Goal: Task Accomplishment & Management: Manage account settings

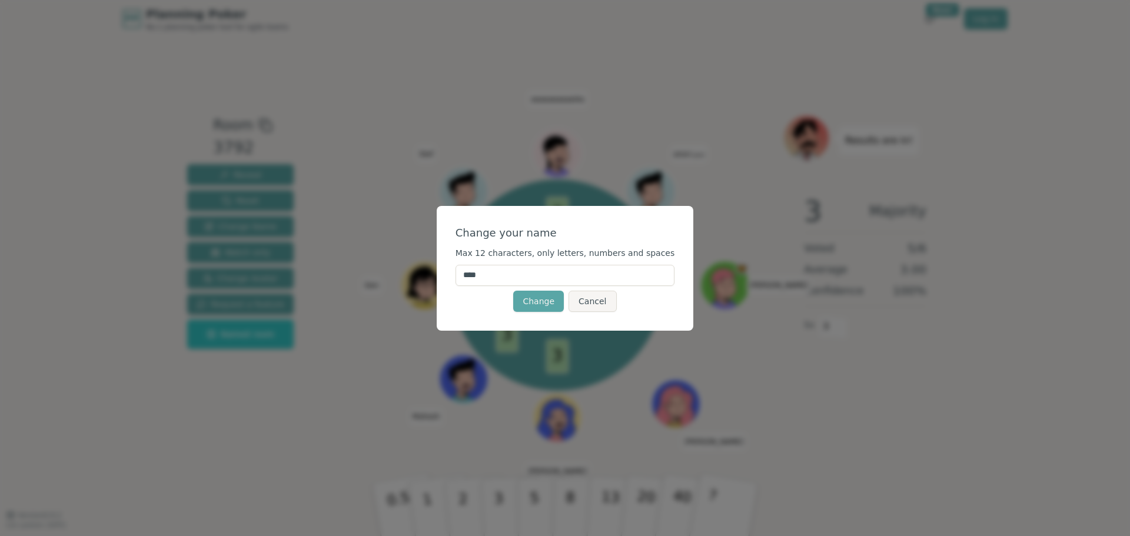
drag, startPoint x: 530, startPoint y: 273, endPoint x: 464, endPoint y: 272, distance: 65.9
click at [464, 272] on div "Change your name Max 12 characters, only letters, numbers and spaces **** Chang…" at bounding box center [565, 268] width 257 height 125
type input "******"
click at [607, 305] on button "Cancel" at bounding box center [592, 301] width 48 height 21
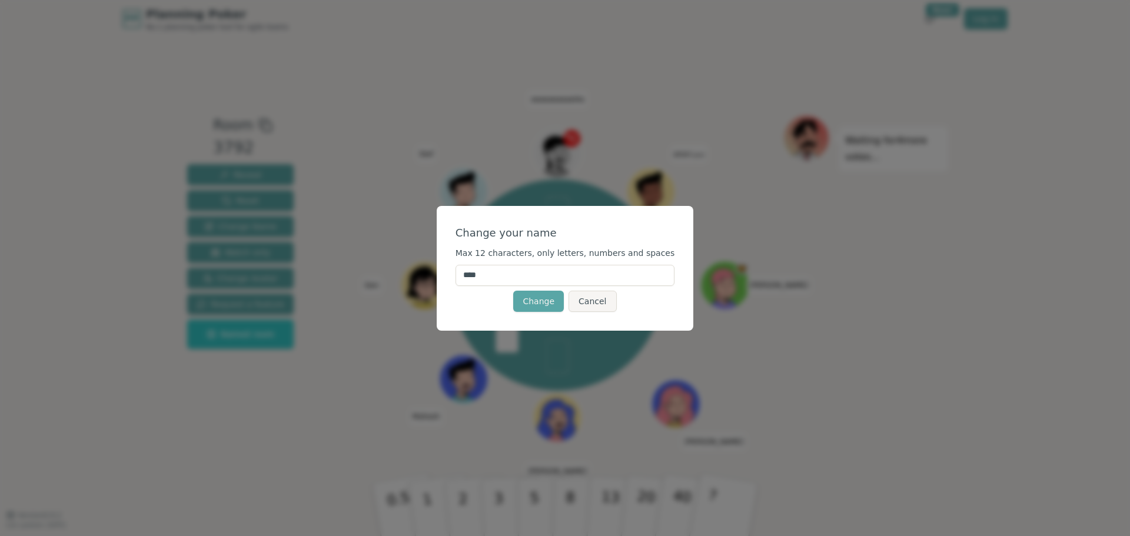
drag, startPoint x: 512, startPoint y: 273, endPoint x: 457, endPoint y: 273, distance: 54.7
click at [457, 273] on div "Change your name Max 12 characters, only letters, numbers and spaces **** Chang…" at bounding box center [565, 268] width 257 height 125
type input "******"
click at [535, 296] on button "Change" at bounding box center [538, 301] width 51 height 21
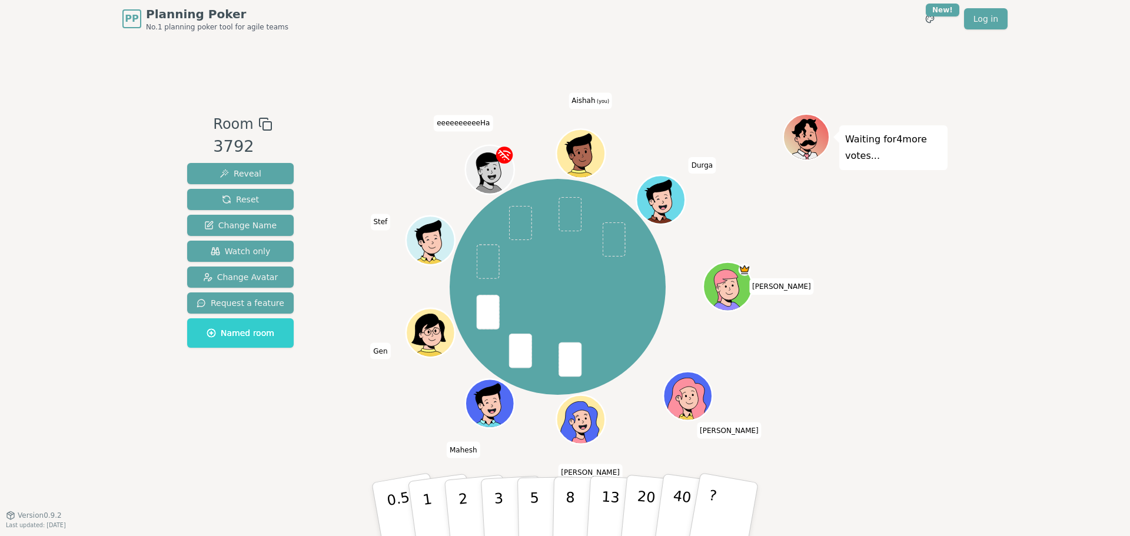
click at [569, 209] on span at bounding box center [570, 214] width 23 height 35
click at [537, 508] on p "5" at bounding box center [535, 510] width 10 height 64
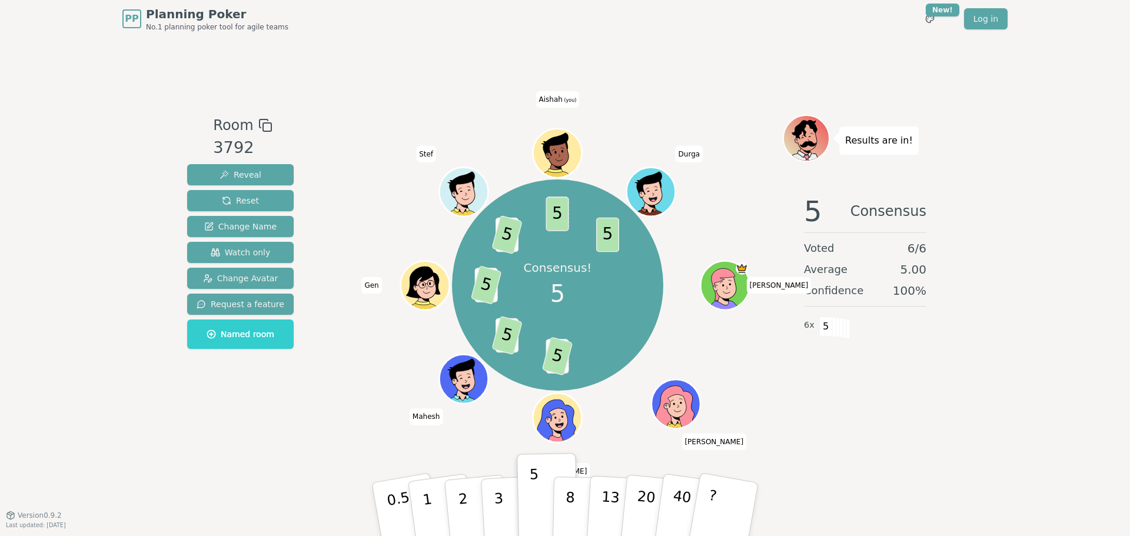
click at [282, 447] on div "Room 3792 Reveal Reset Change Name Watch only Change Avatar Request a feature N…" at bounding box center [564, 276] width 765 height 477
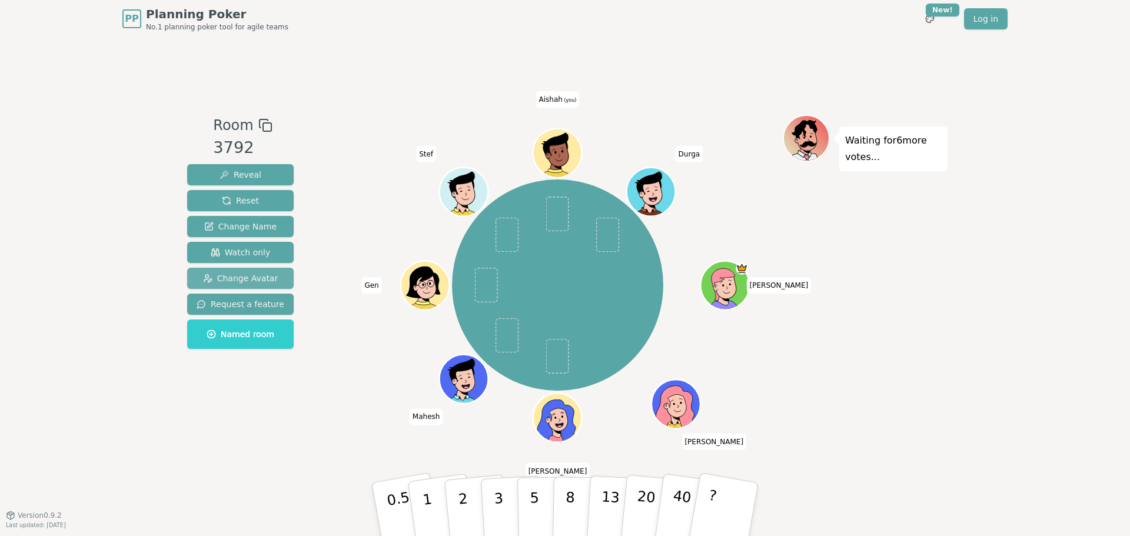
click at [204, 277] on span "Change Avatar" at bounding box center [240, 278] width 75 height 12
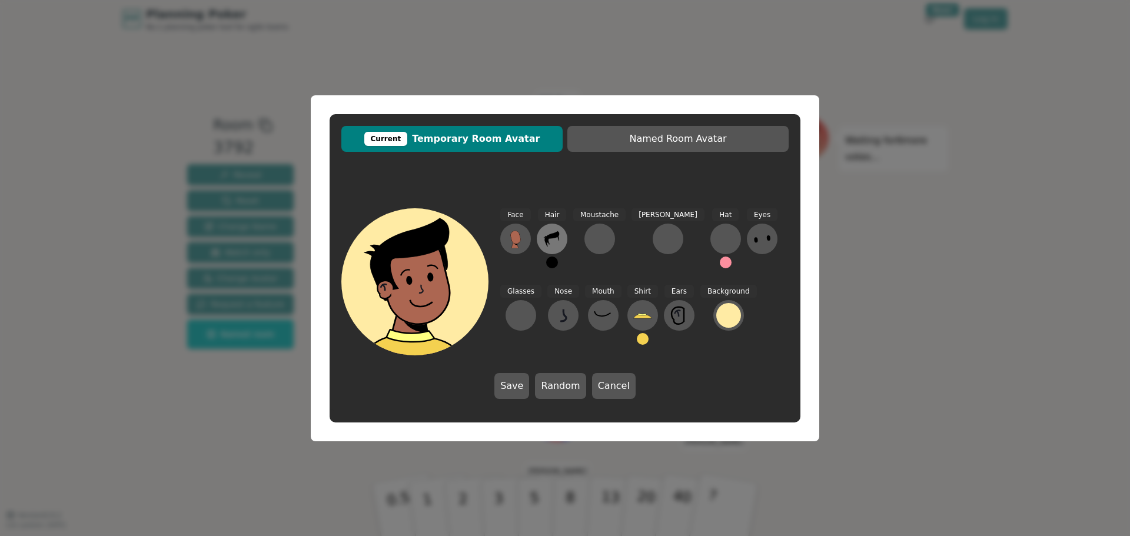
click at [563, 242] on button at bounding box center [552, 239] width 31 height 31
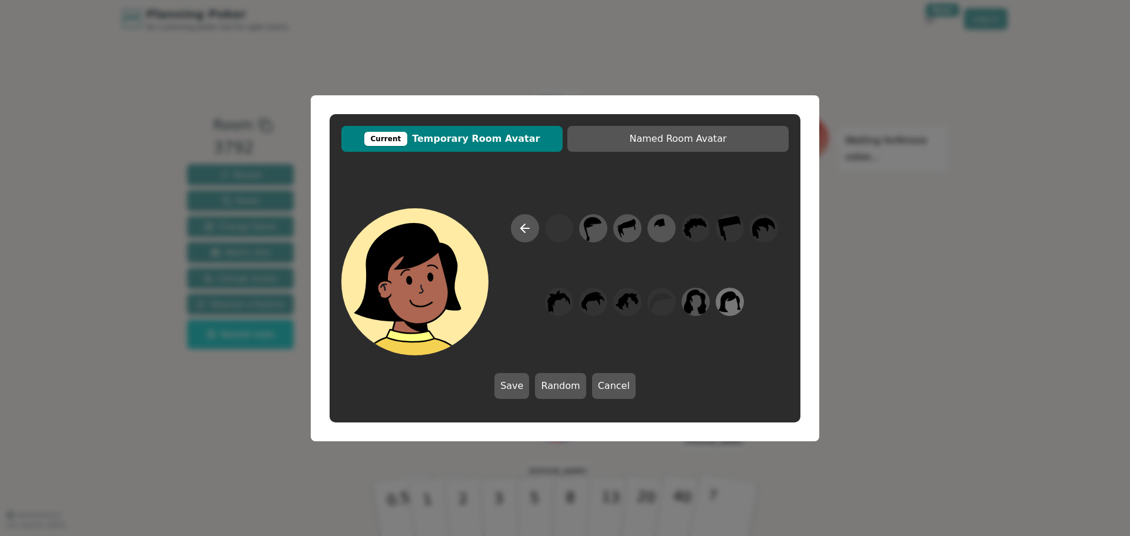
click at [732, 305] on icon at bounding box center [729, 301] width 23 height 26
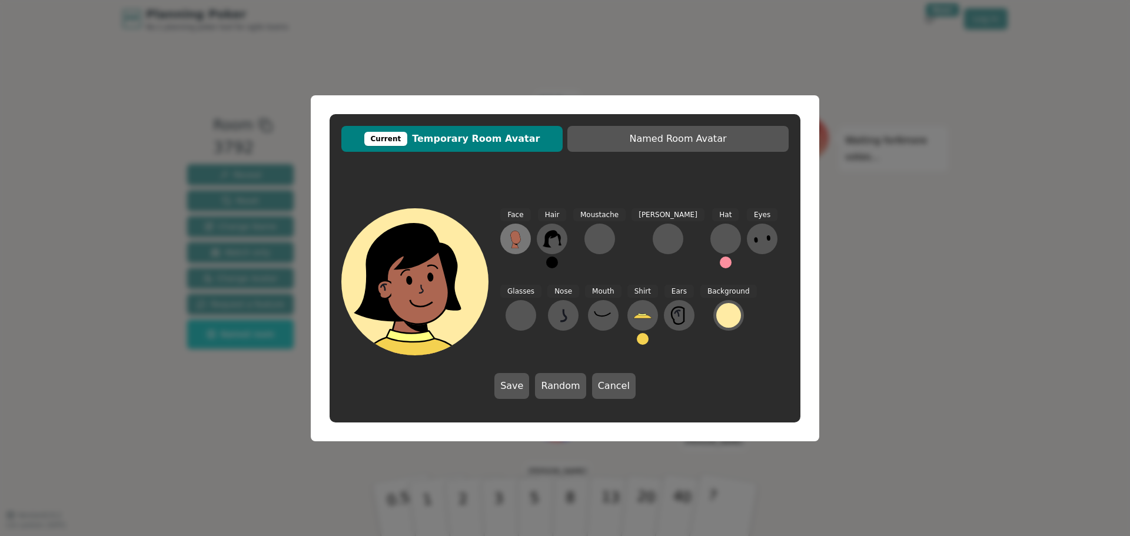
click at [517, 243] on icon at bounding box center [515, 237] width 10 height 13
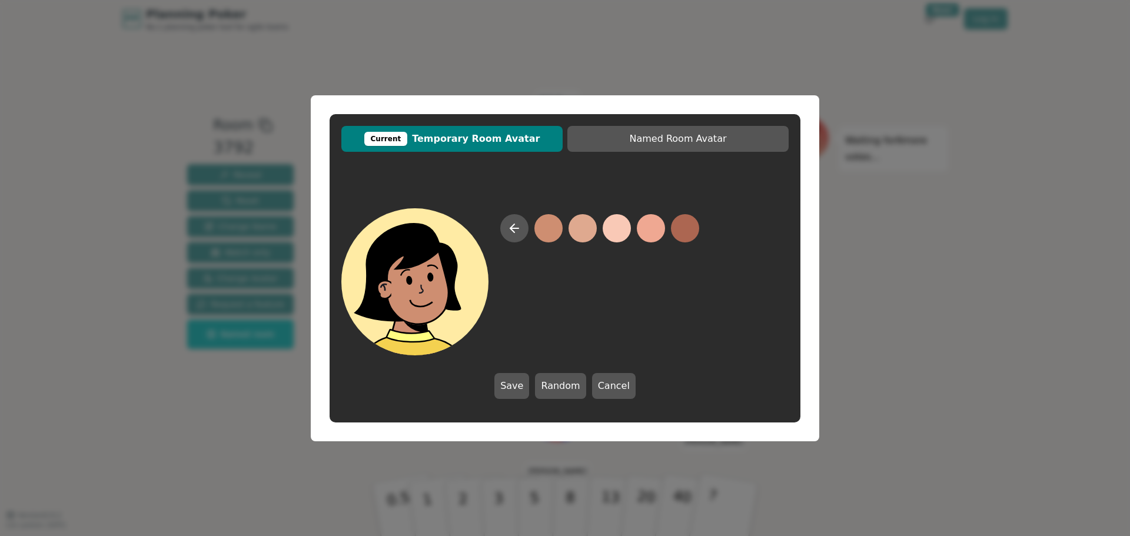
click at [555, 231] on button at bounding box center [548, 228] width 28 height 28
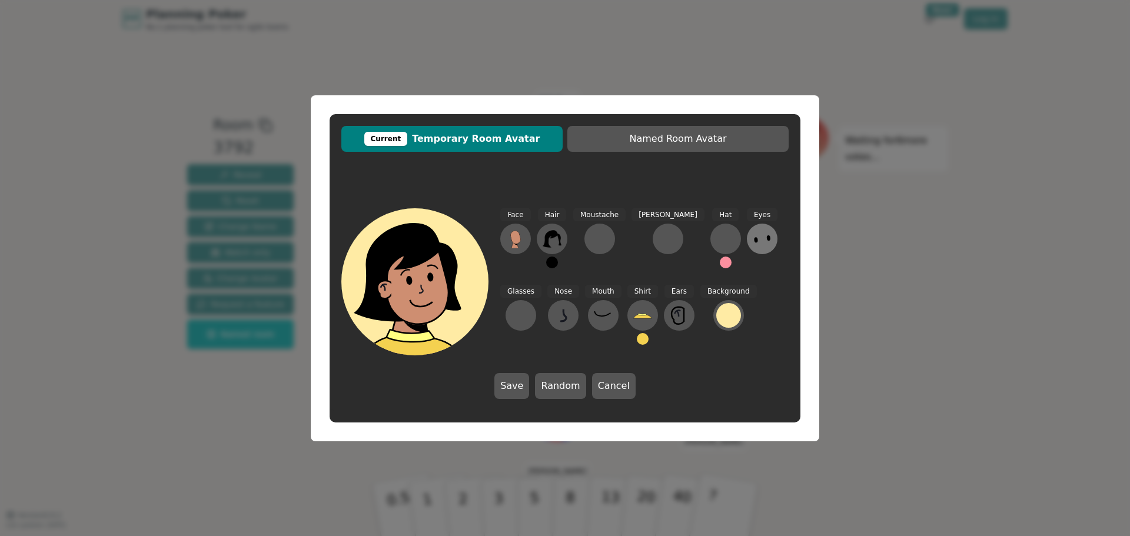
click at [752, 235] on icon at bounding box center [761, 238] width 19 height 19
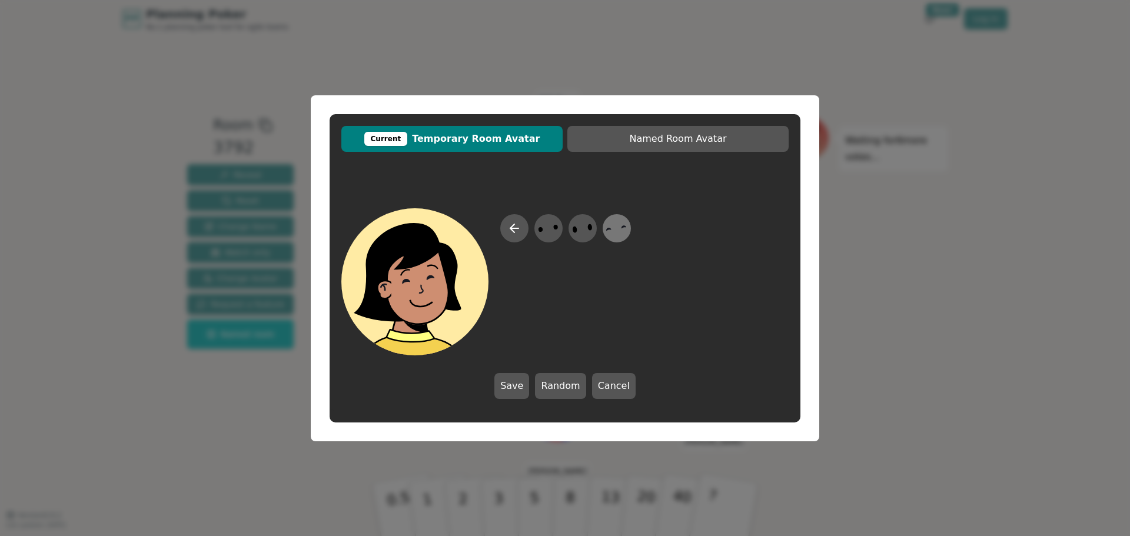
click at [624, 224] on icon at bounding box center [616, 228] width 23 height 26
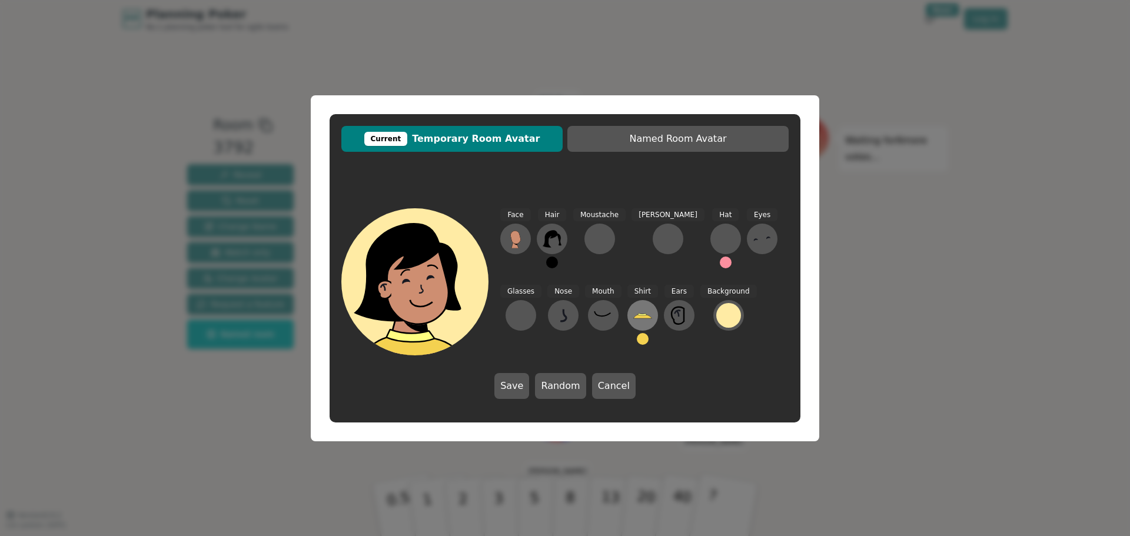
click at [633, 311] on icon at bounding box center [642, 315] width 19 height 19
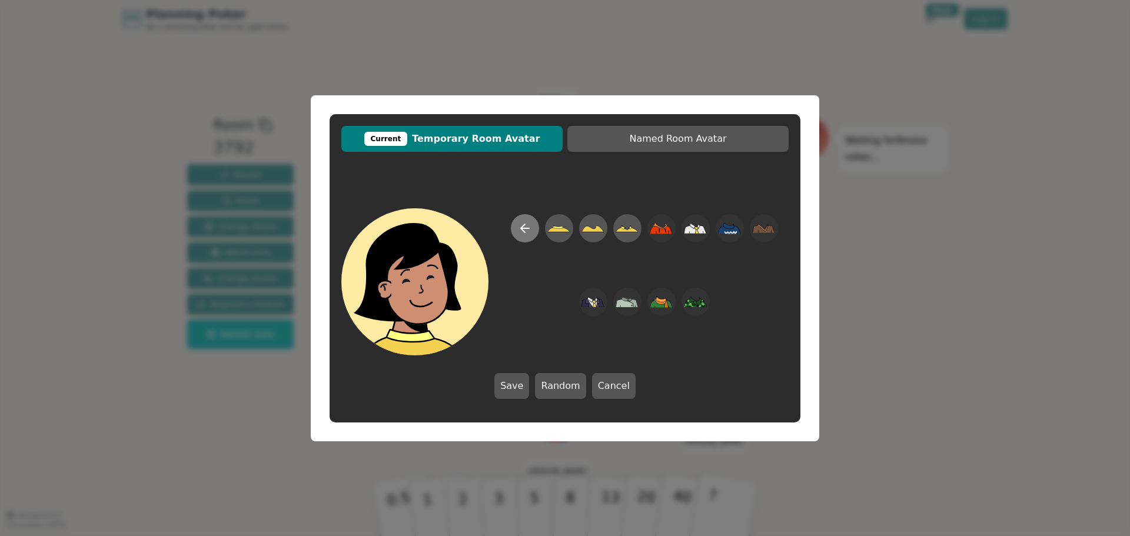
click at [528, 229] on icon at bounding box center [525, 228] width 14 height 14
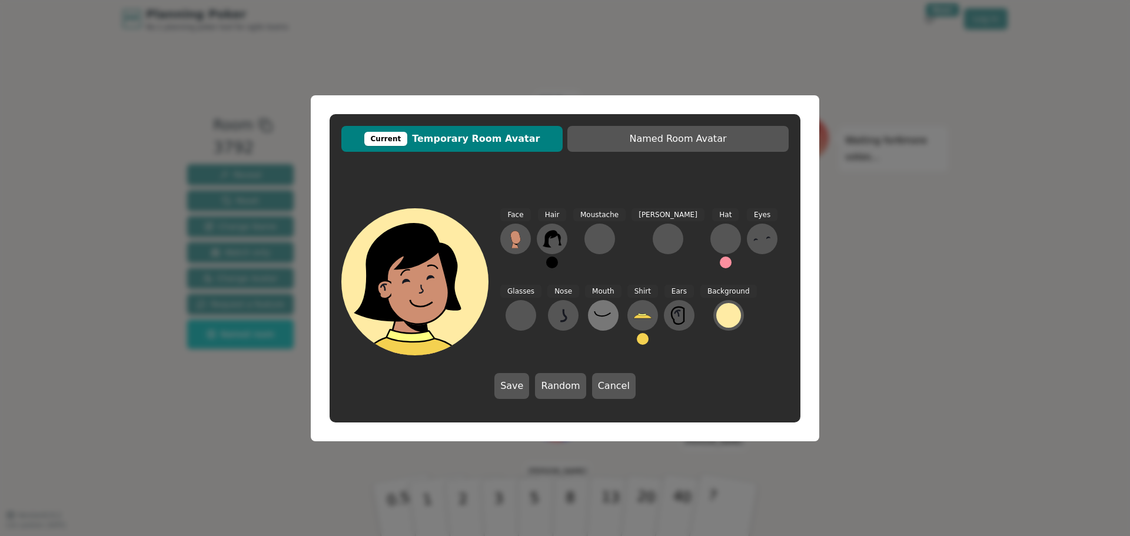
click at [588, 303] on button at bounding box center [603, 315] width 31 height 31
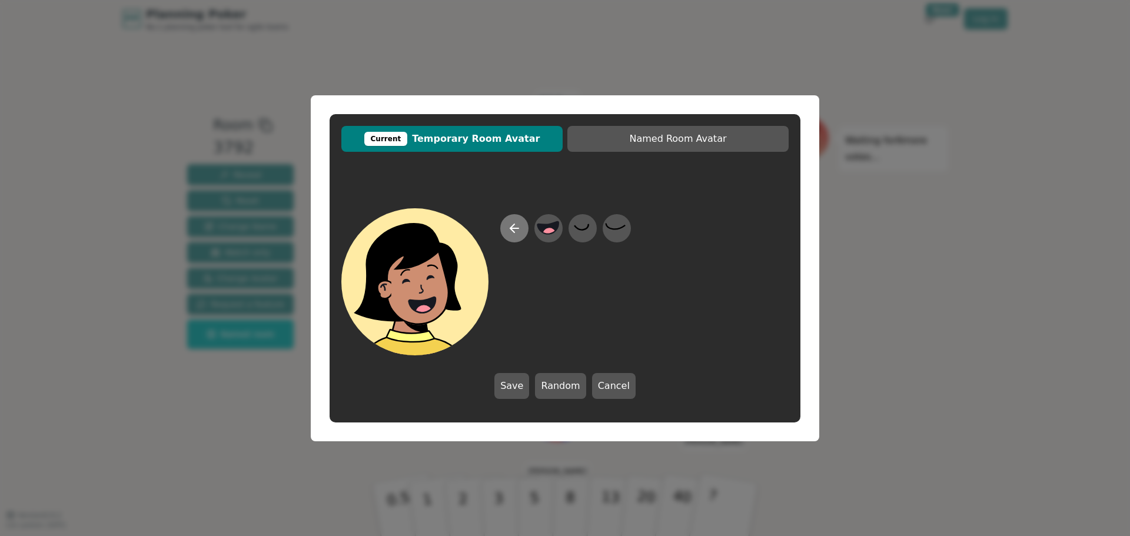
click at [520, 225] on icon at bounding box center [514, 228] width 14 height 14
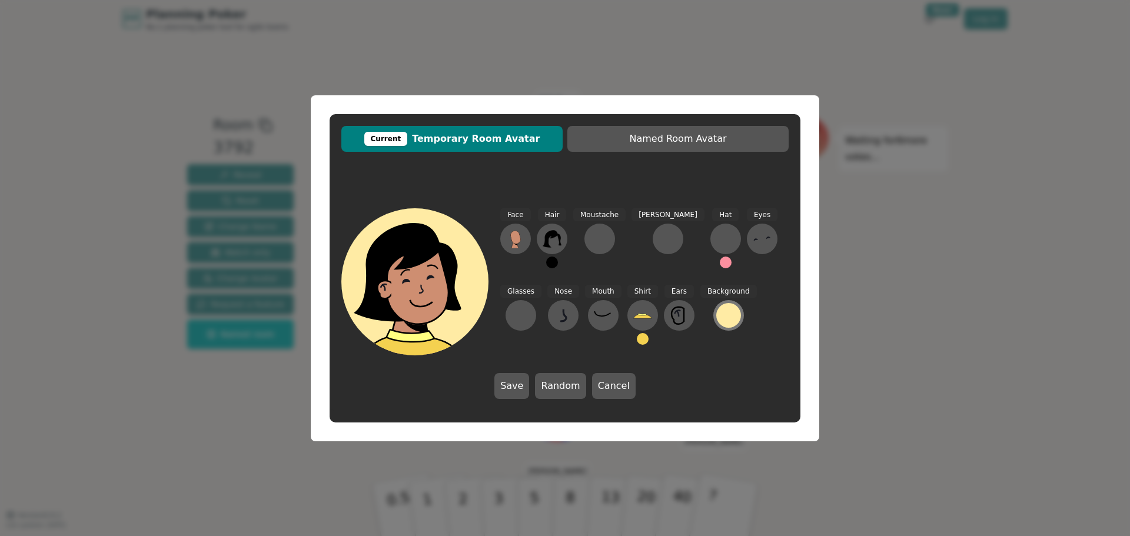
click at [716, 318] on div at bounding box center [728, 315] width 25 height 25
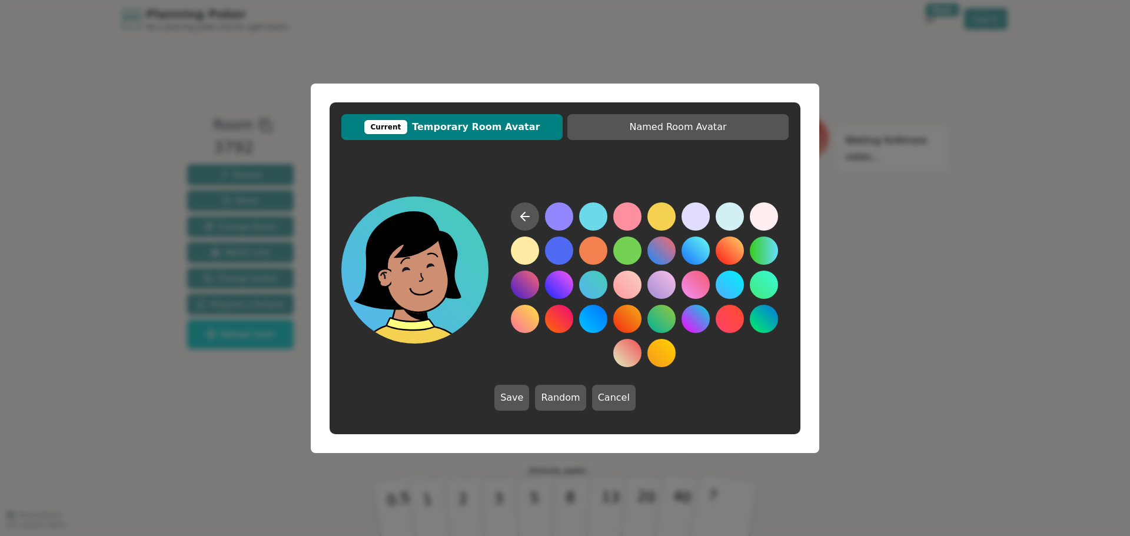
click at [594, 292] on button at bounding box center [593, 285] width 28 height 28
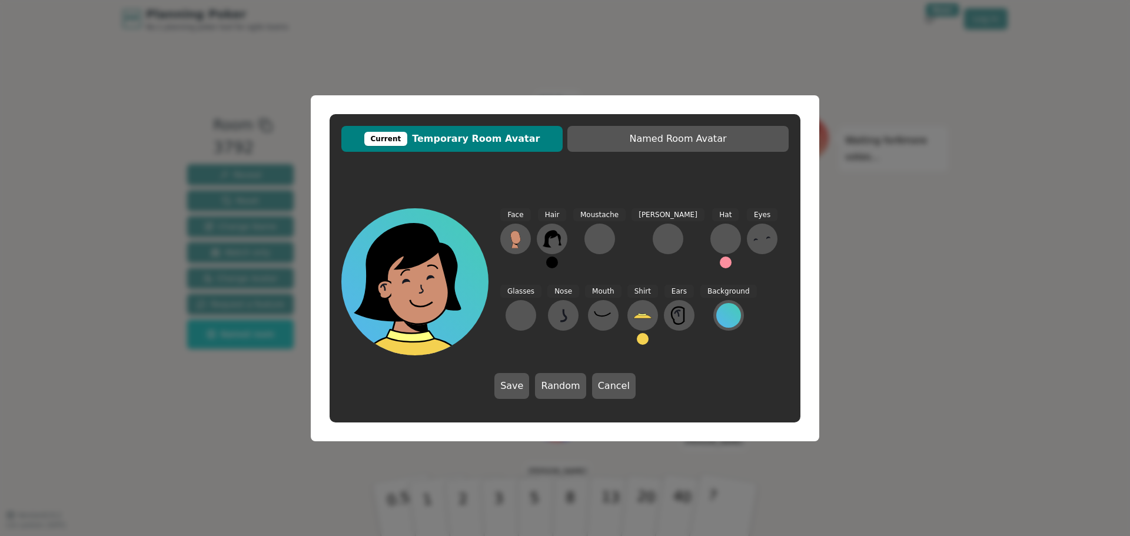
click at [637, 337] on button at bounding box center [643, 339] width 12 height 12
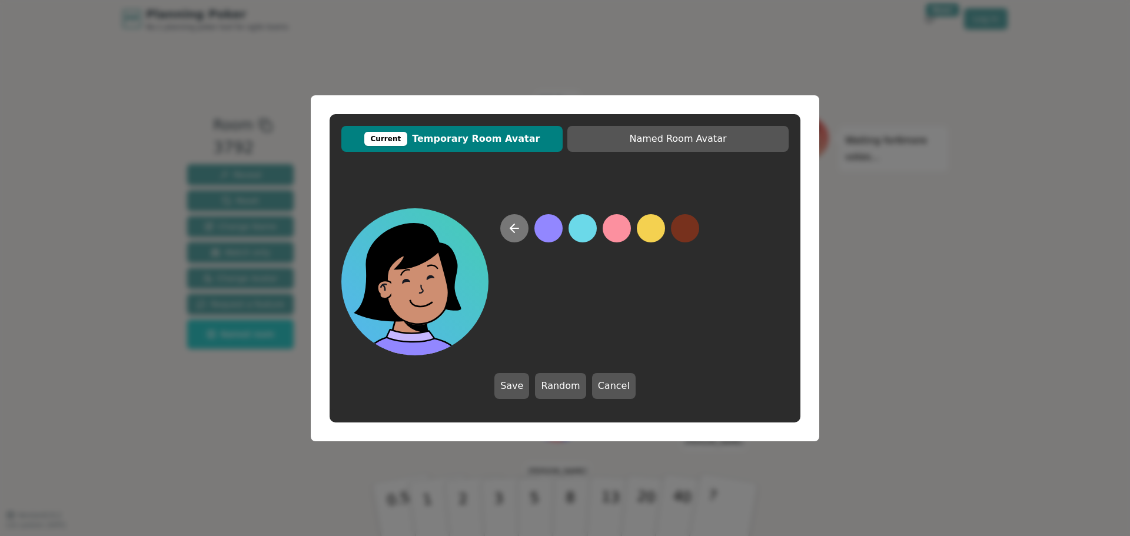
click at [512, 216] on button at bounding box center [514, 228] width 28 height 28
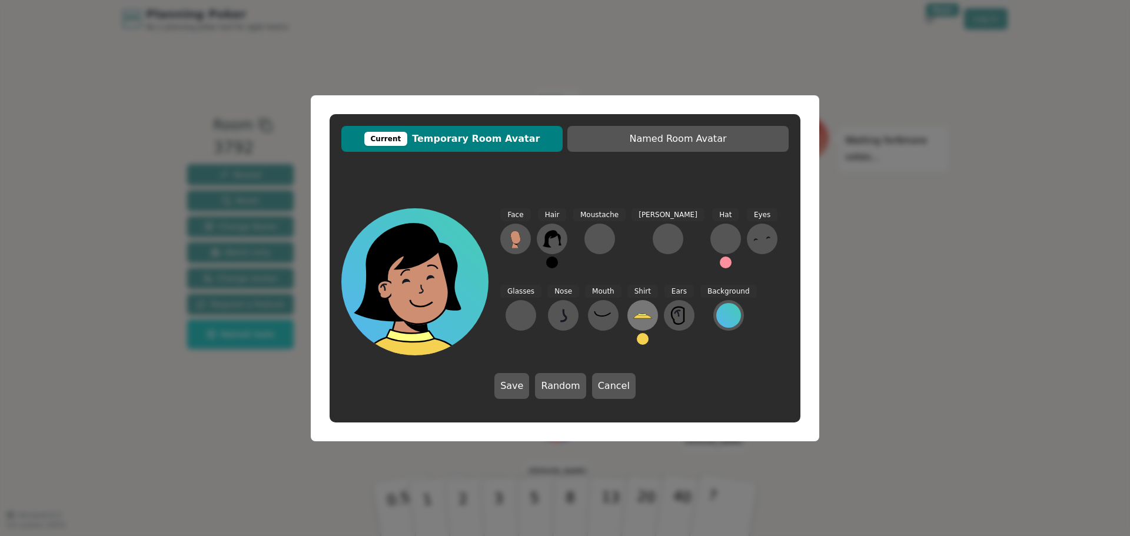
click at [633, 317] on icon at bounding box center [642, 316] width 18 height 4
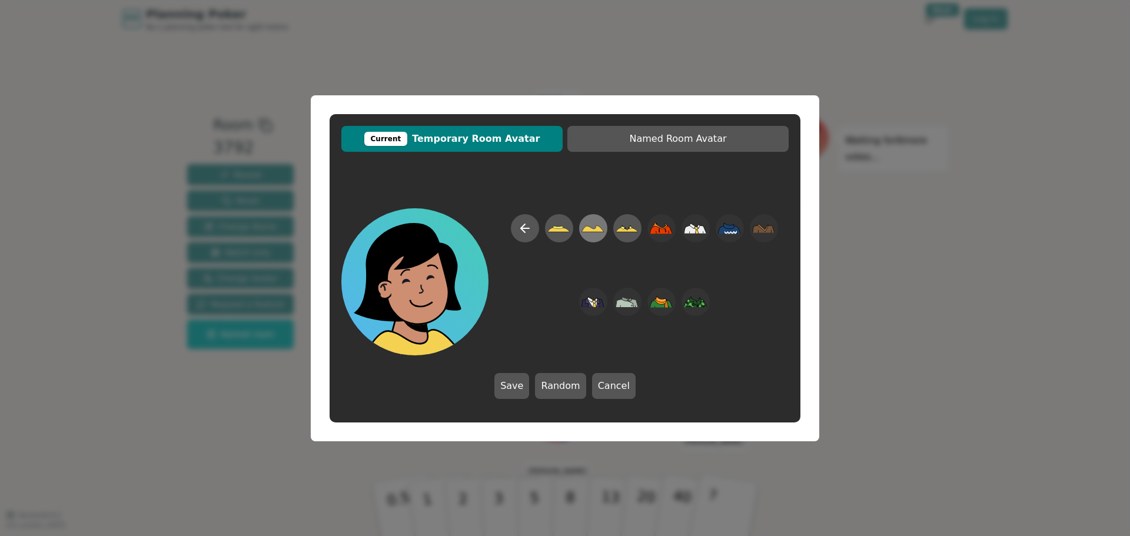
click at [598, 225] on icon at bounding box center [592, 228] width 23 height 26
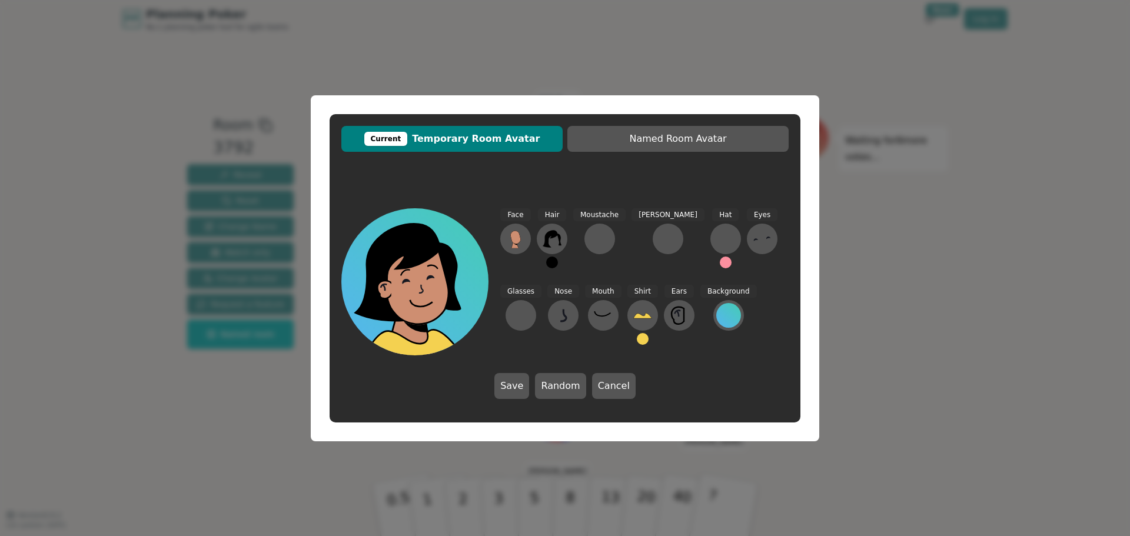
click at [637, 337] on button at bounding box center [643, 339] width 12 height 12
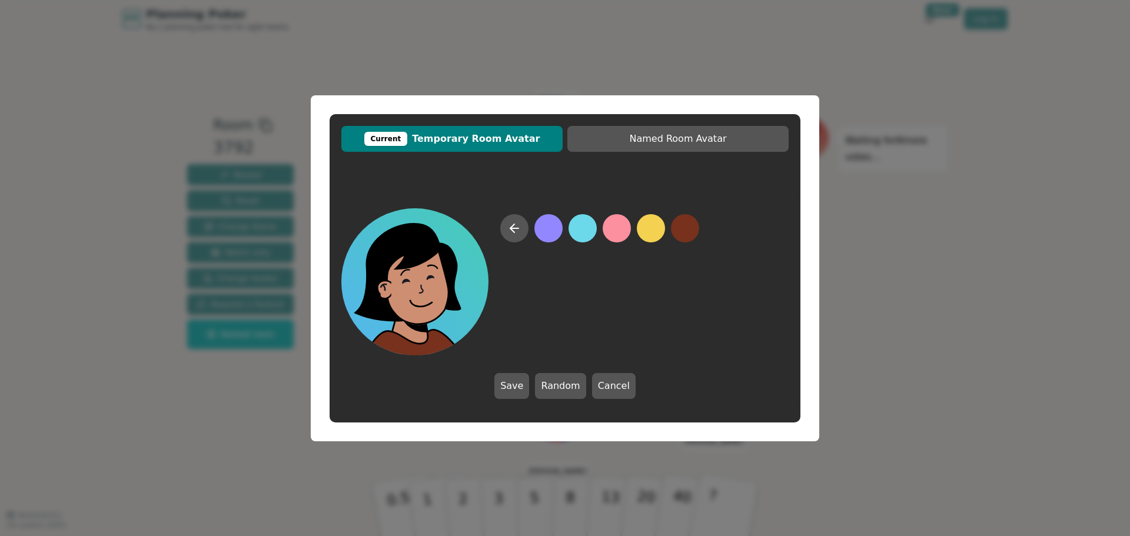
click at [682, 223] on button at bounding box center [685, 228] width 28 height 28
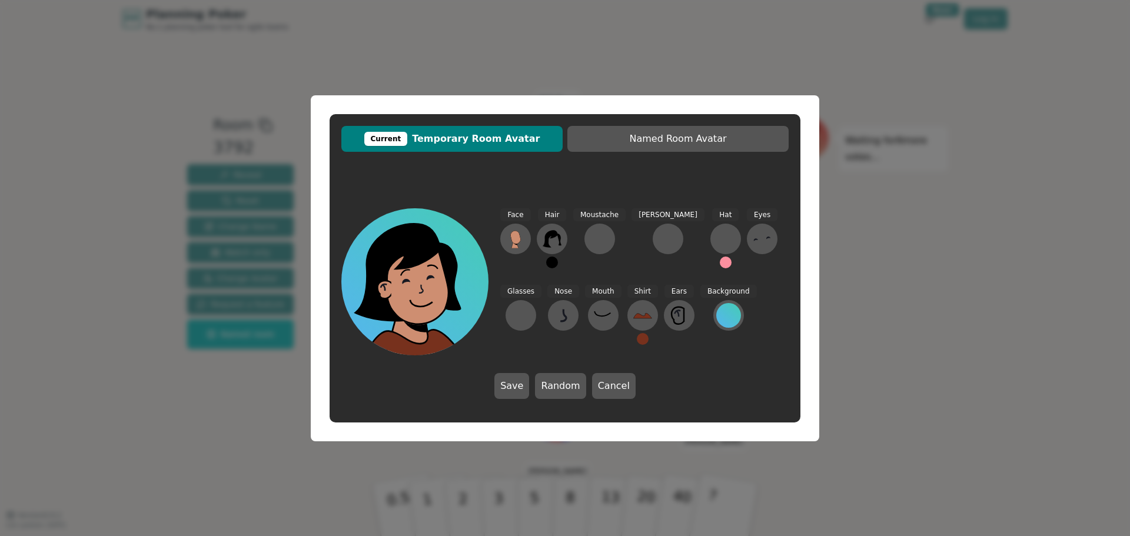
click at [637, 338] on button at bounding box center [643, 339] width 12 height 12
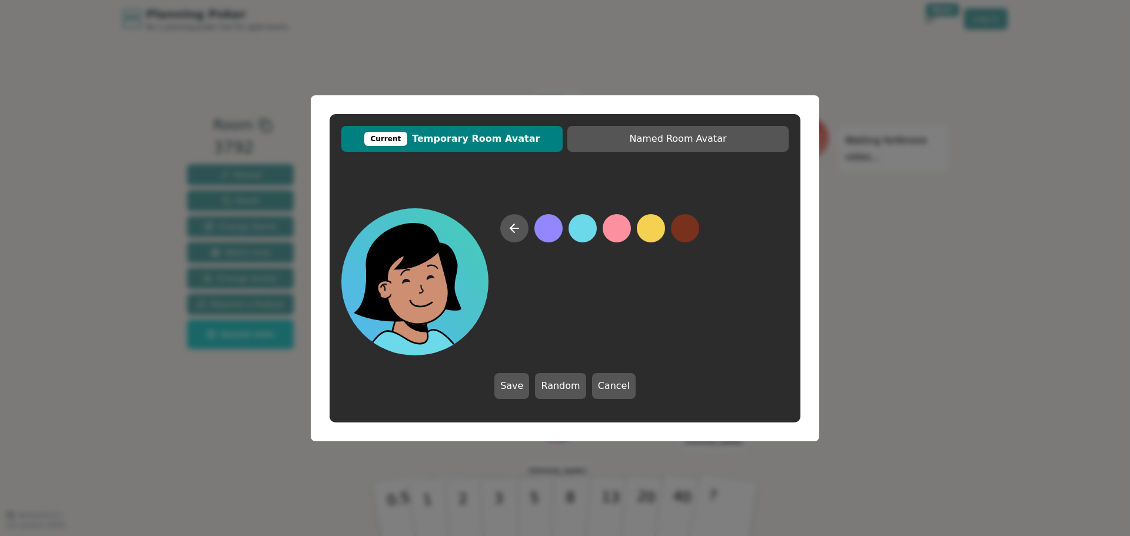
click at [582, 227] on button at bounding box center [582, 228] width 28 height 28
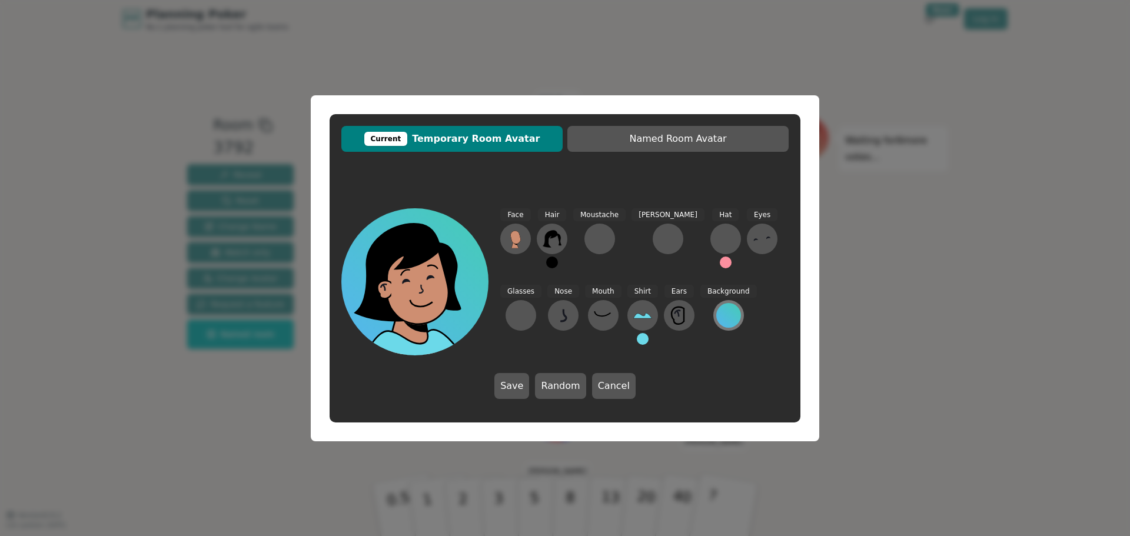
click at [716, 312] on div at bounding box center [728, 315] width 25 height 25
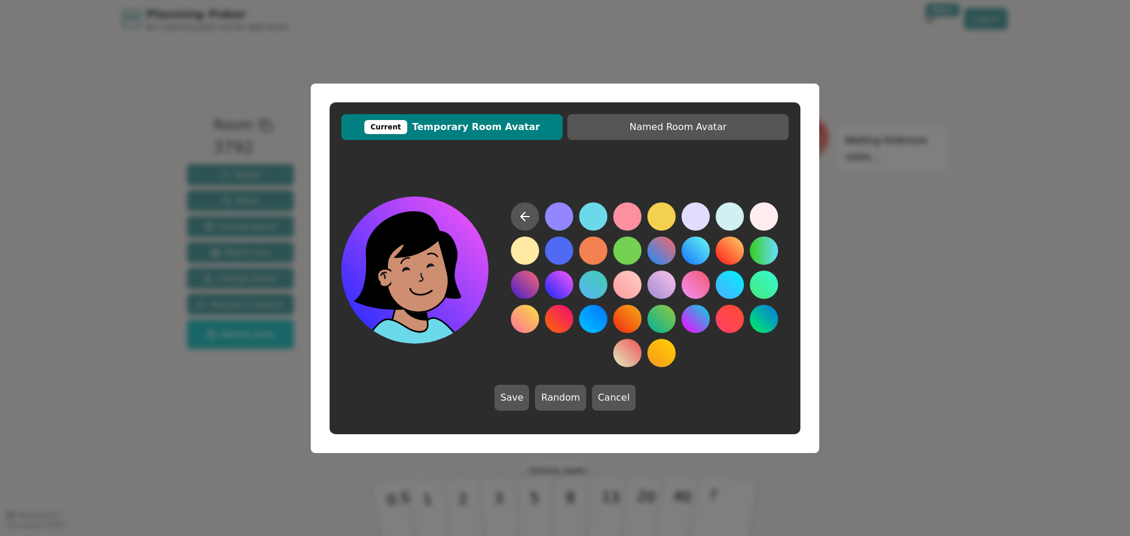
click at [554, 286] on button at bounding box center [559, 285] width 28 height 28
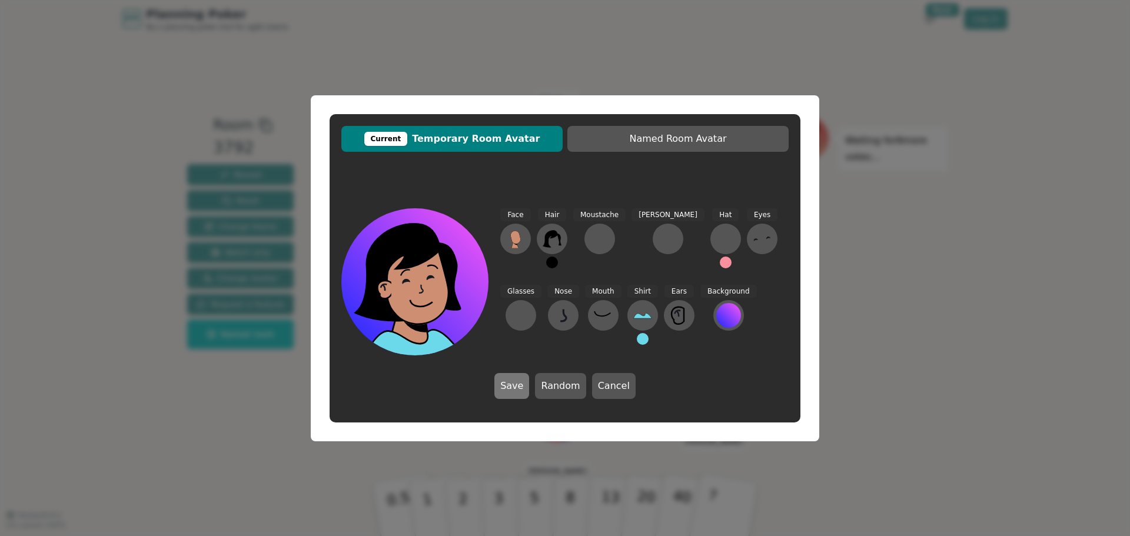
click at [511, 387] on button "Save" at bounding box center [511, 386] width 35 height 26
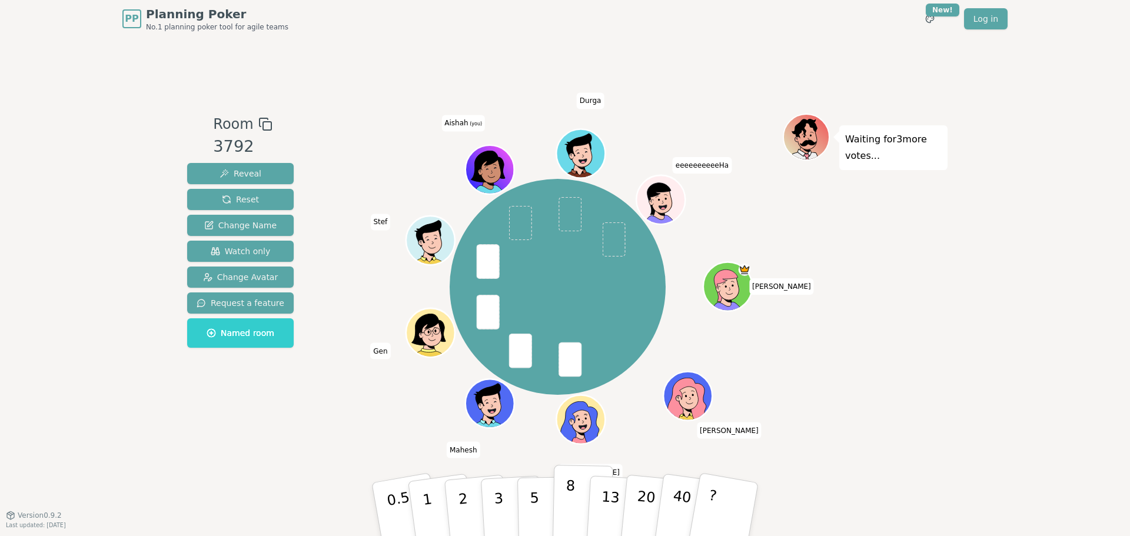
click at [572, 502] on p "8" at bounding box center [570, 509] width 10 height 64
click at [995, 315] on div "PP Planning Poker No.1 planning poker tool for agile teams Toggle theme New! Lo…" at bounding box center [565, 268] width 1130 height 536
click at [539, 496] on button "5" at bounding box center [547, 509] width 61 height 89
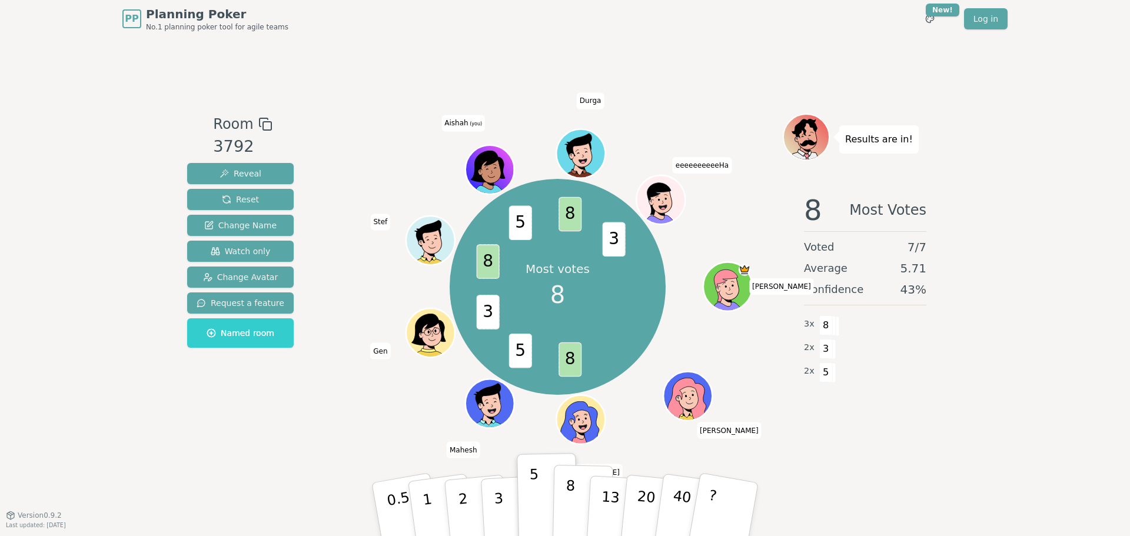
click at [569, 504] on p "8" at bounding box center [570, 509] width 10 height 64
